Goal: Information Seeking & Learning: Learn about a topic

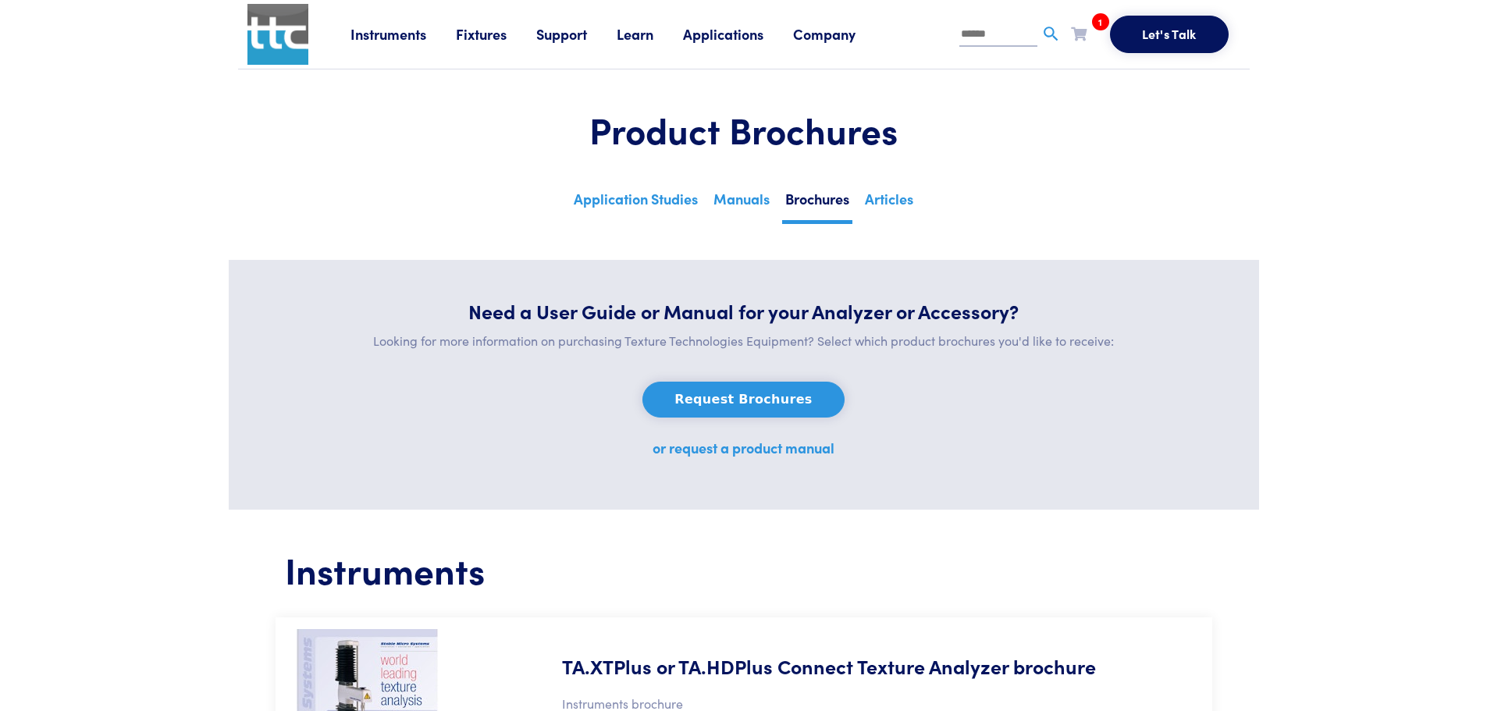
click at [628, 33] on link "Learn" at bounding box center [650, 34] width 66 height 20
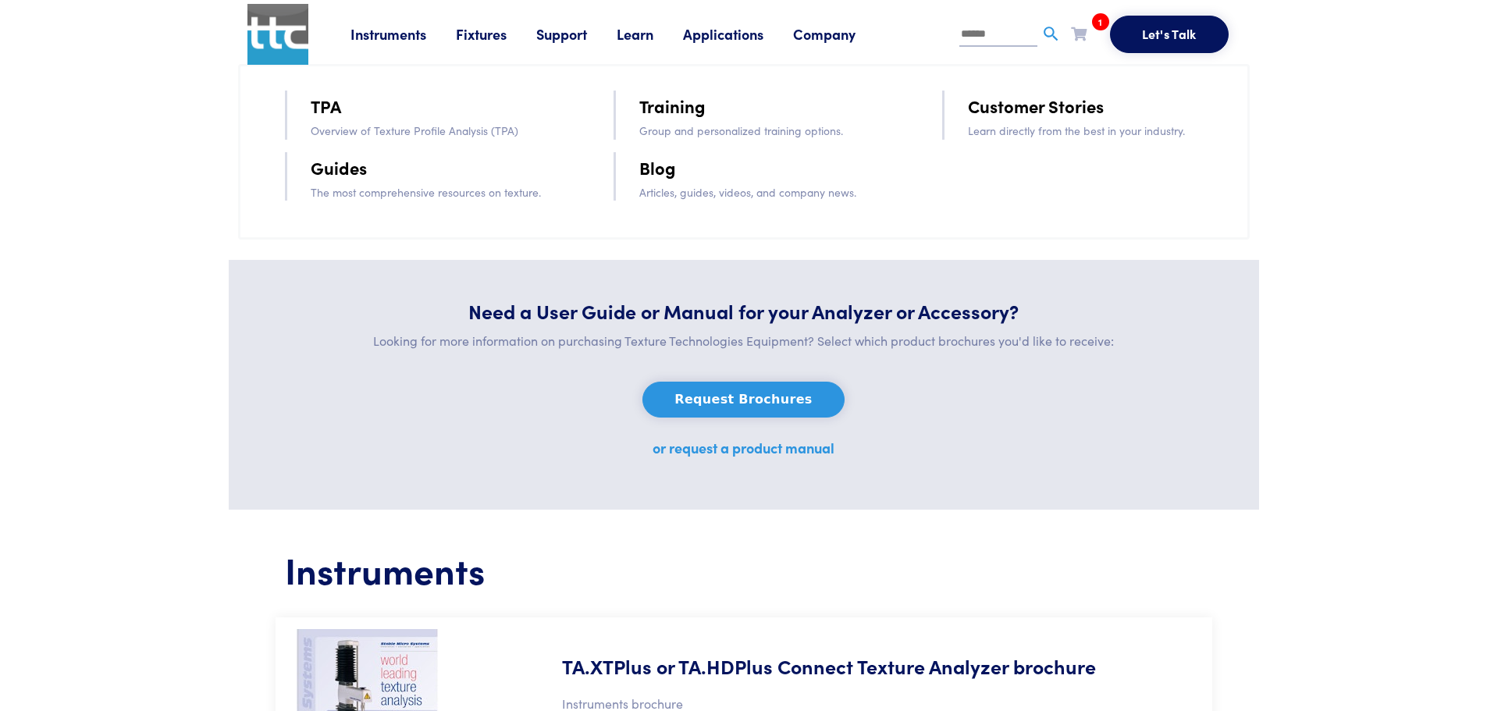
click at [662, 170] on link "Blog" at bounding box center [657, 167] width 37 height 27
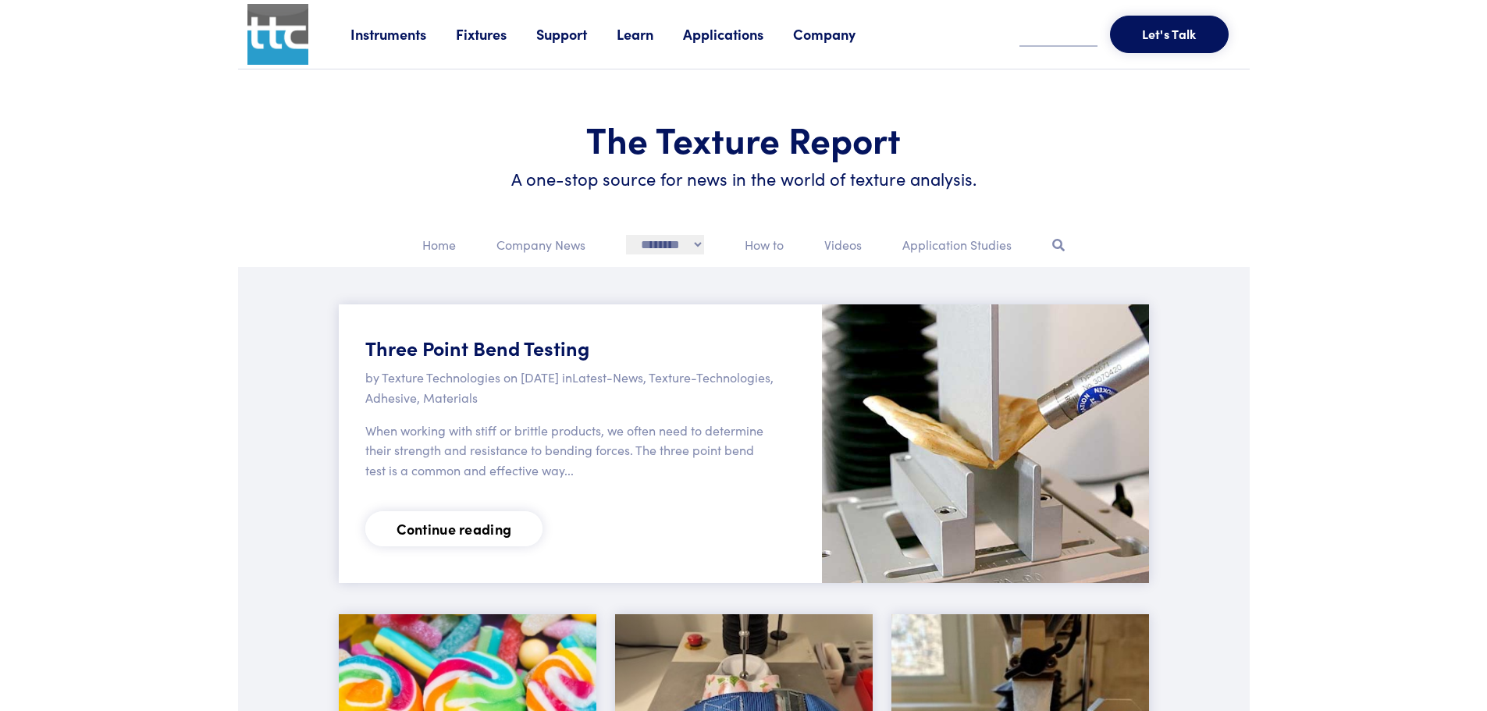
click at [487, 527] on link "Continue reading" at bounding box center [454, 528] width 178 height 35
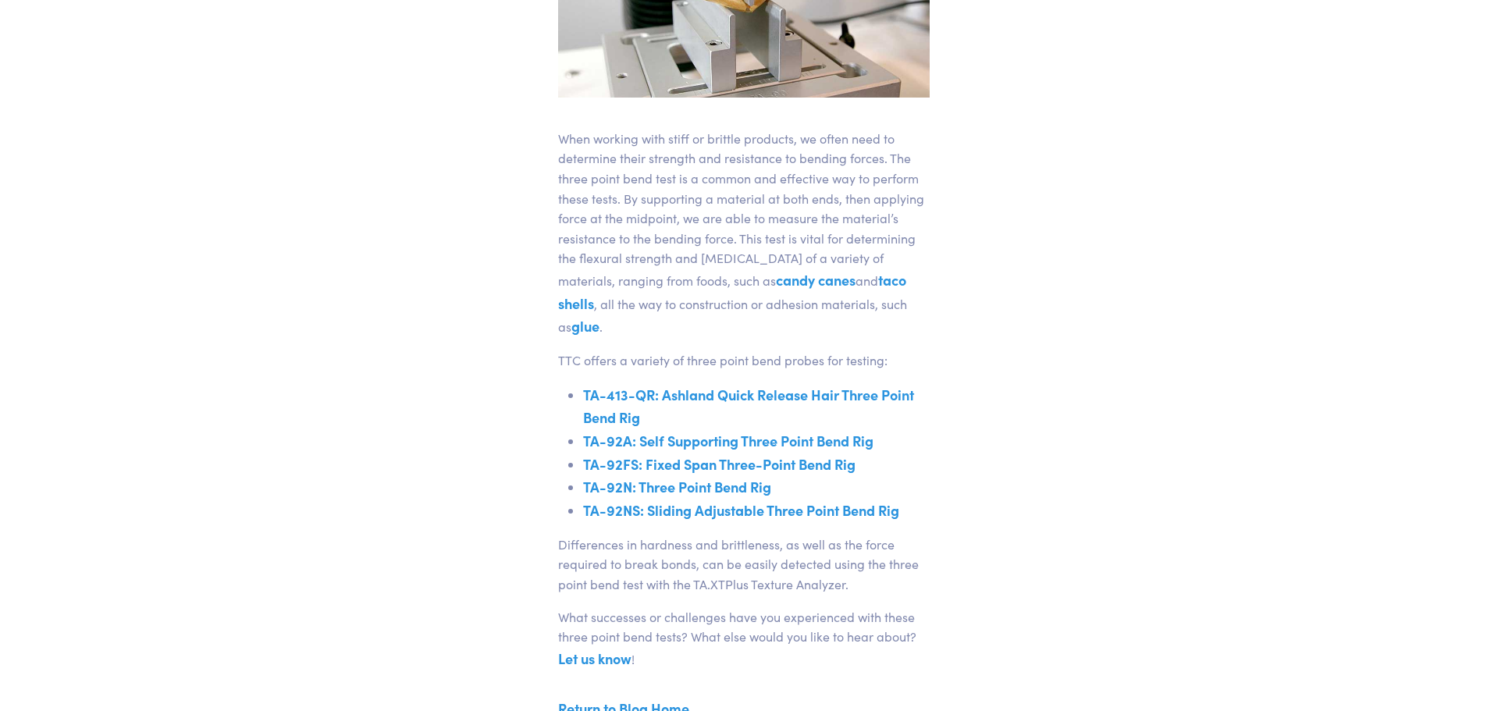
scroll to position [390, 0]
